Goal: Navigation & Orientation: Find specific page/section

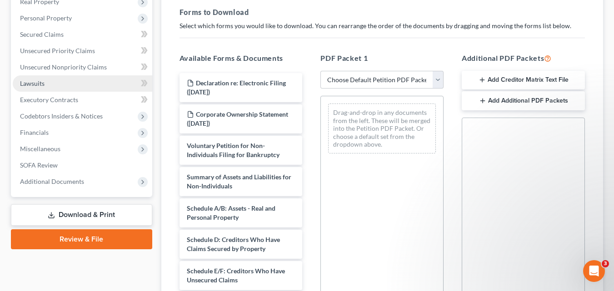
scroll to position [43, 0]
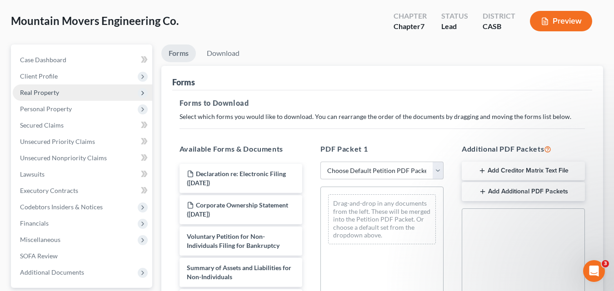
click at [67, 94] on span "Real Property" at bounding box center [83, 93] width 140 height 16
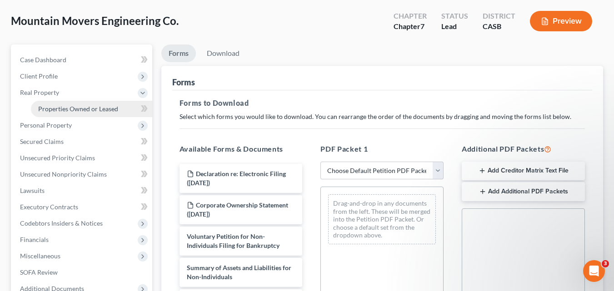
click at [68, 110] on span "Properties Owned or Leased" at bounding box center [78, 109] width 80 height 8
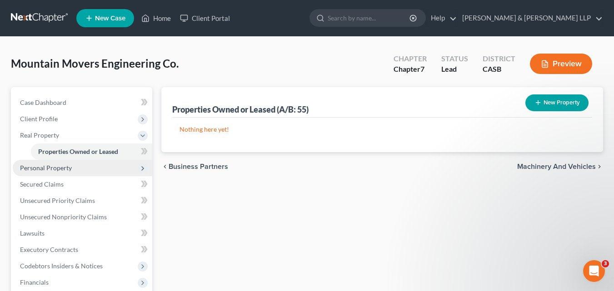
click at [57, 172] on span "Personal Property" at bounding box center [83, 168] width 140 height 16
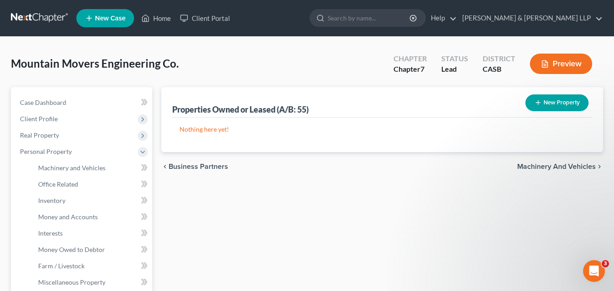
click at [583, 58] on button "Preview" at bounding box center [561, 64] width 62 height 20
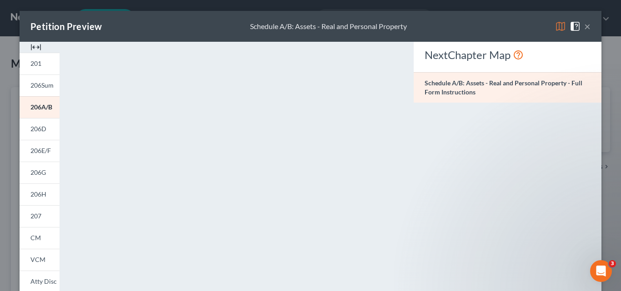
click at [585, 26] on button "×" at bounding box center [587, 26] width 6 height 11
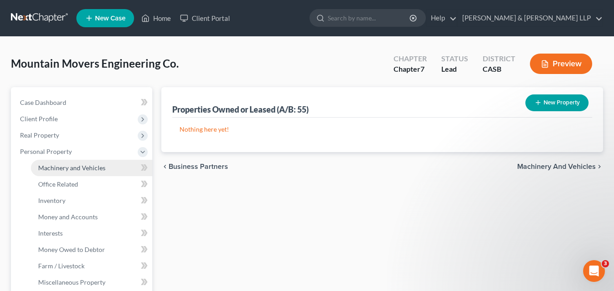
click at [43, 170] on span "Machinery and Vehicles" at bounding box center [71, 168] width 67 height 8
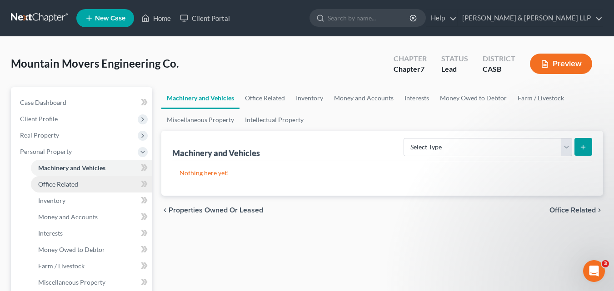
click at [74, 181] on span "Office Related" at bounding box center [58, 184] width 40 height 8
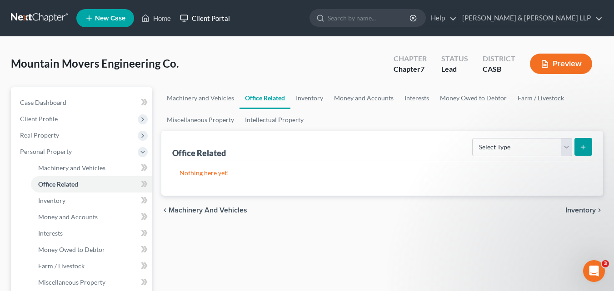
click at [199, 14] on link "Client Portal" at bounding box center [204, 18] width 59 height 16
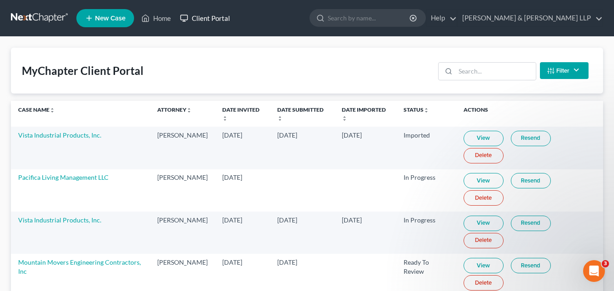
scroll to position [45, 0]
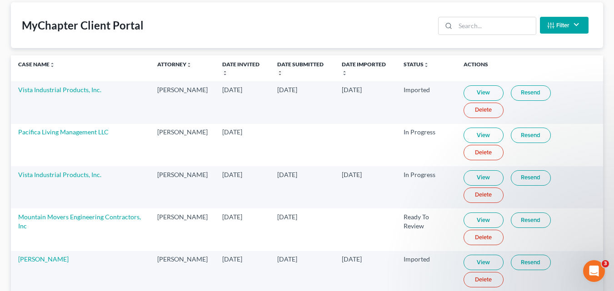
click at [490, 225] on link "View" at bounding box center [484, 220] width 40 height 15
